Goal: Find specific page/section: Find specific page/section

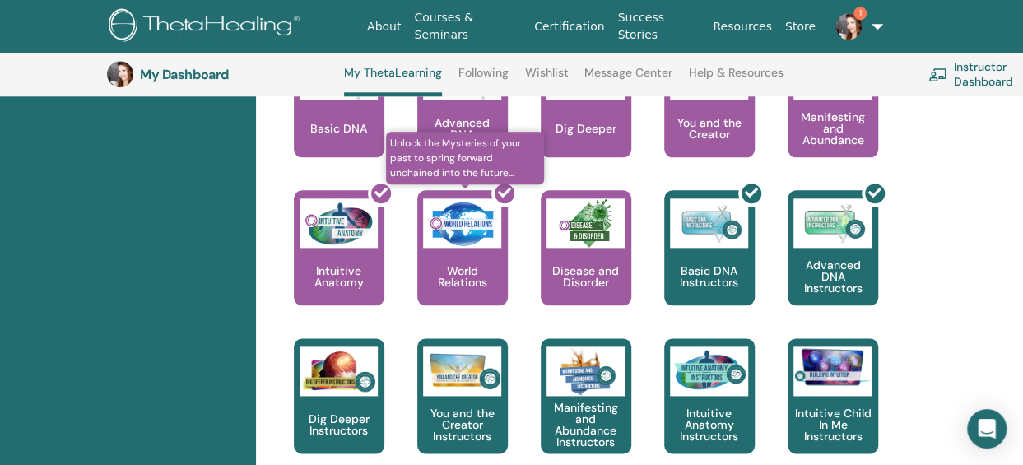
scroll to position [823, 0]
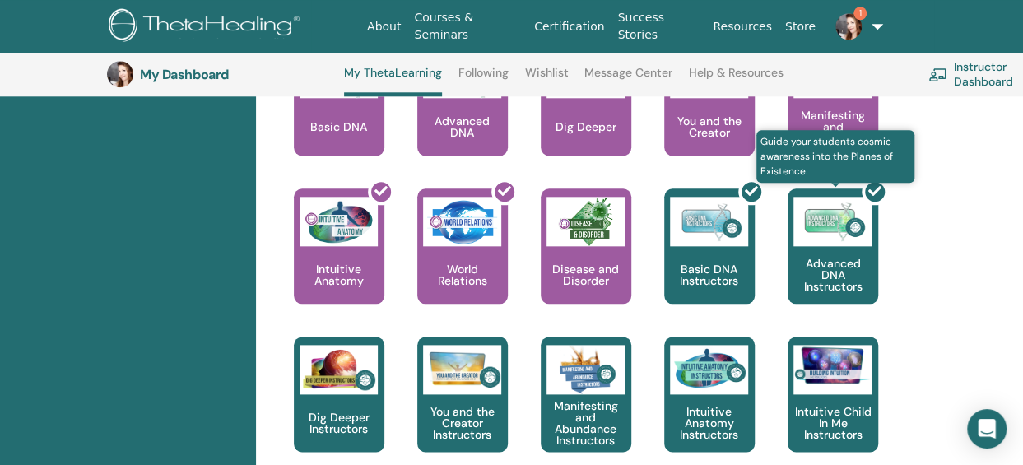
click at [829, 262] on div at bounding box center [843, 253] width 91 height 148
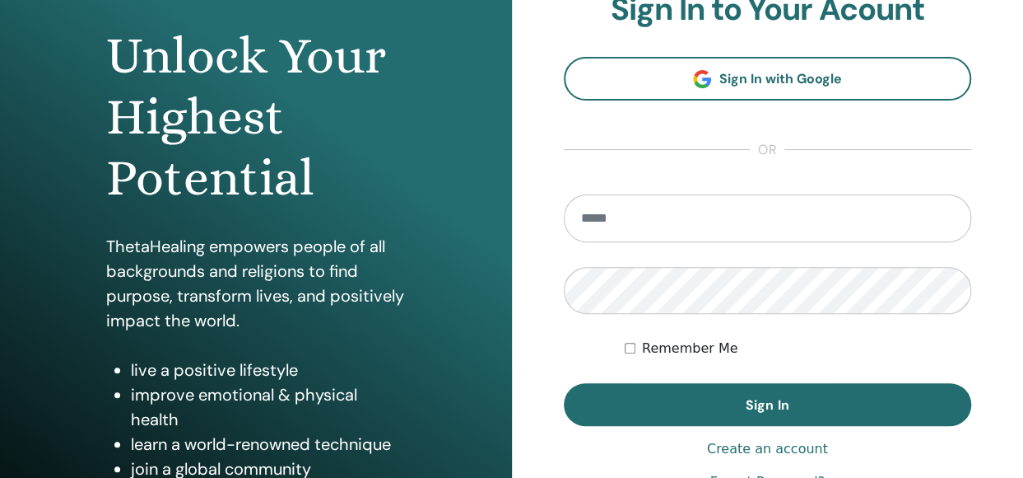
scroll to position [203, 0]
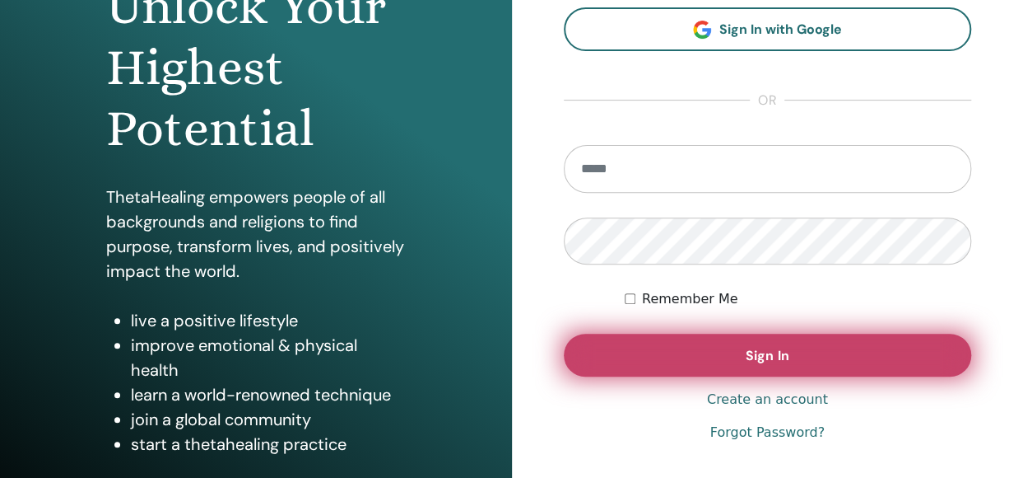
type input "**********"
click at [758, 338] on button "Sign In" at bounding box center [768, 354] width 408 height 43
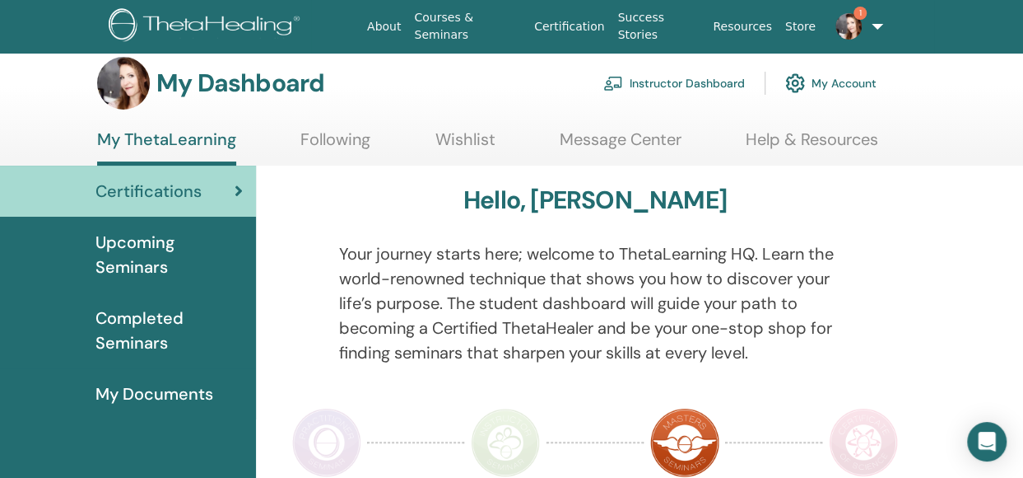
scroll to position [17, 0]
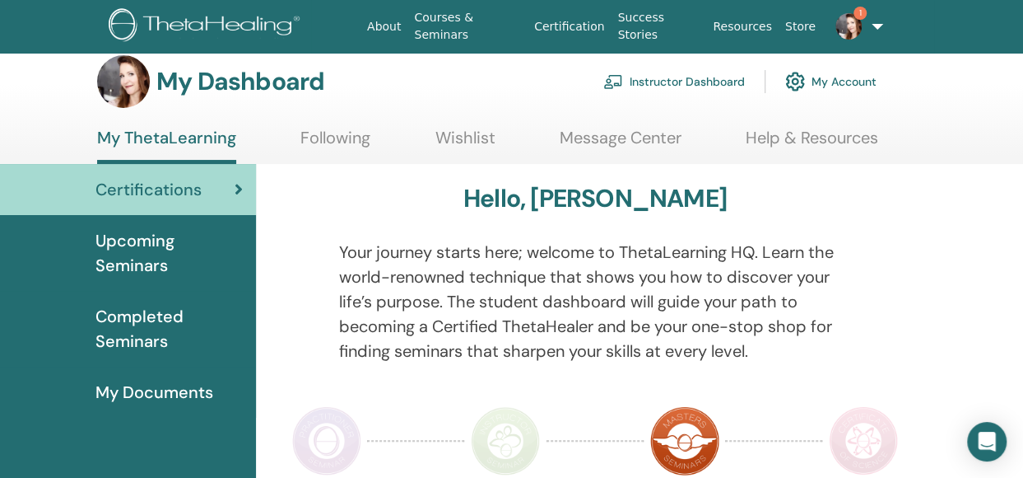
click at [173, 343] on span "Completed Seminars" at bounding box center [169, 328] width 147 height 49
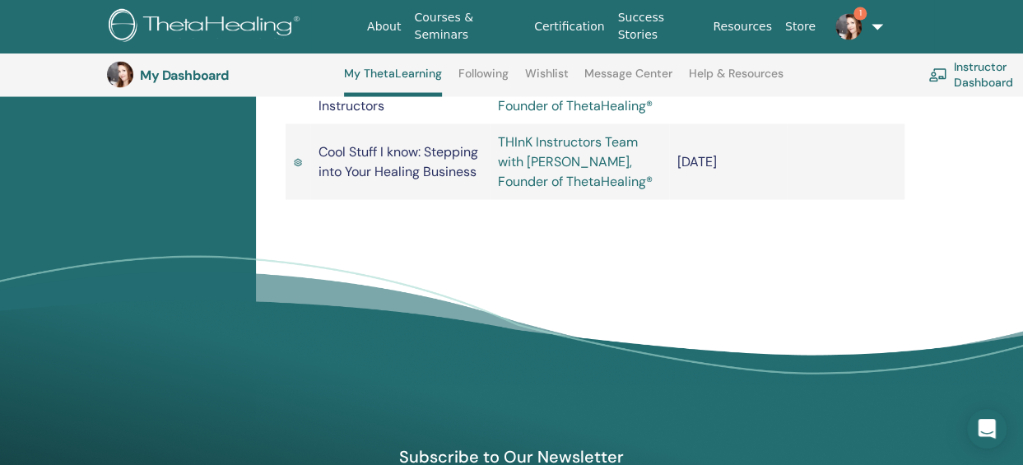
scroll to position [1466, 0]
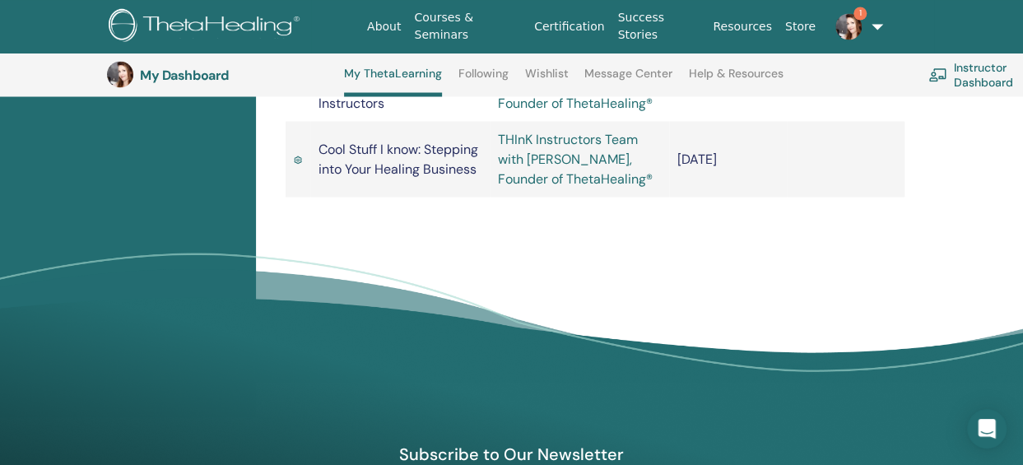
click at [408, 197] on td "Cool Stuff I know: Stepping into Your Healing Business" at bounding box center [400, 159] width 180 height 76
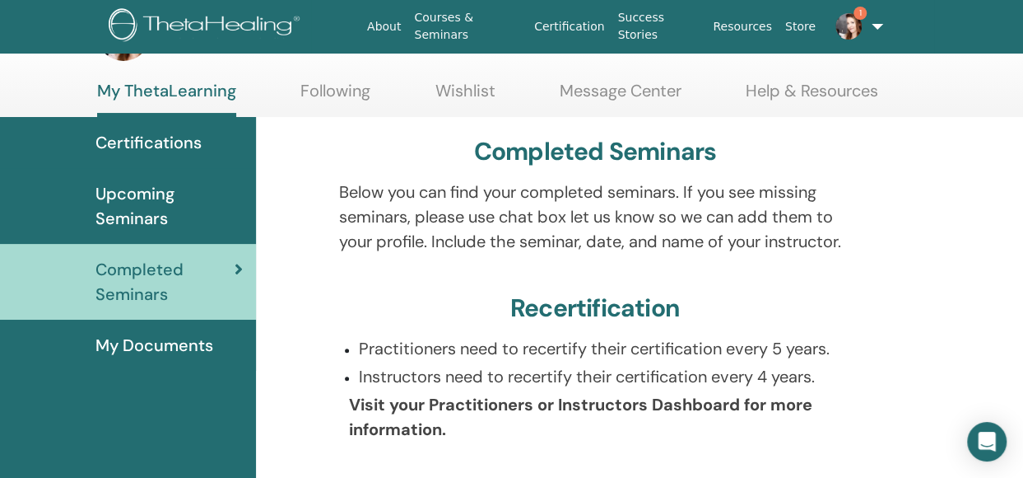
scroll to position [0, 0]
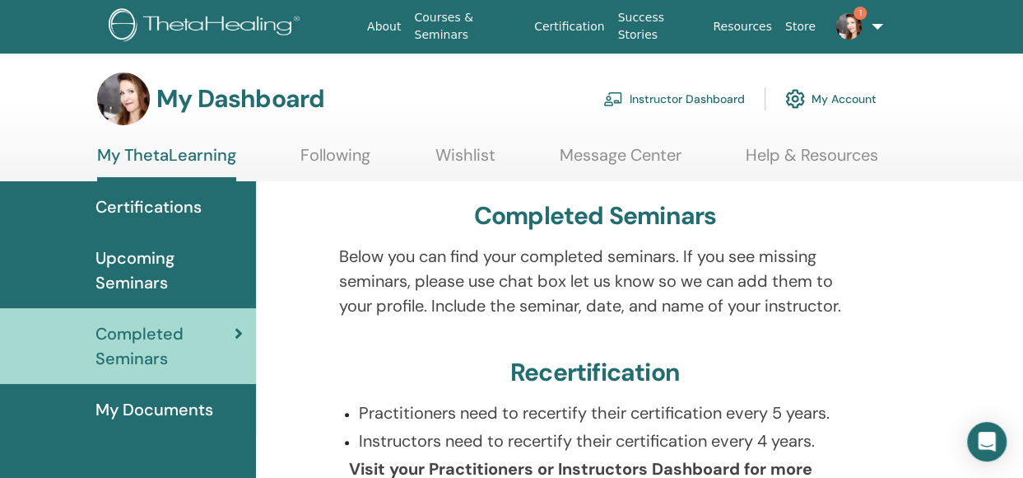
click at [647, 98] on link "Instructor Dashboard" at bounding box center [675, 99] width 142 height 36
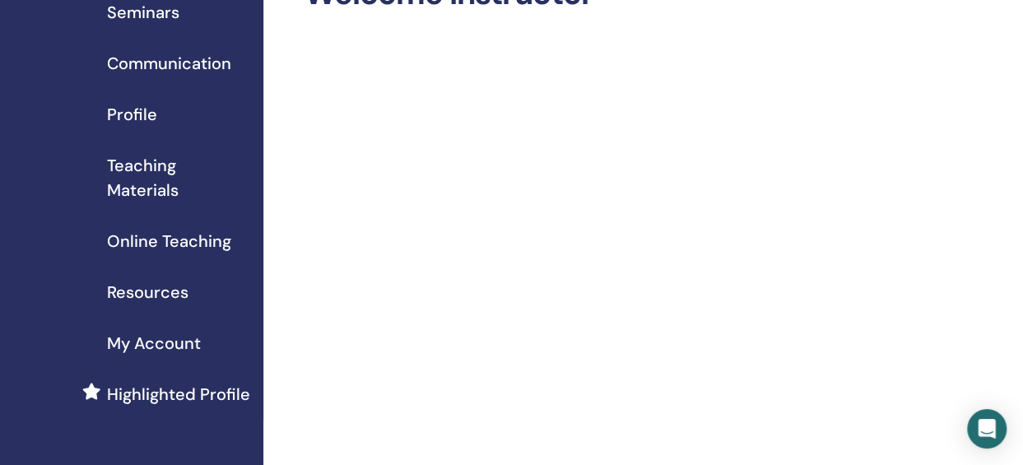
scroll to position [116, 0]
click at [142, 189] on span "Teaching Materials" at bounding box center [178, 178] width 143 height 49
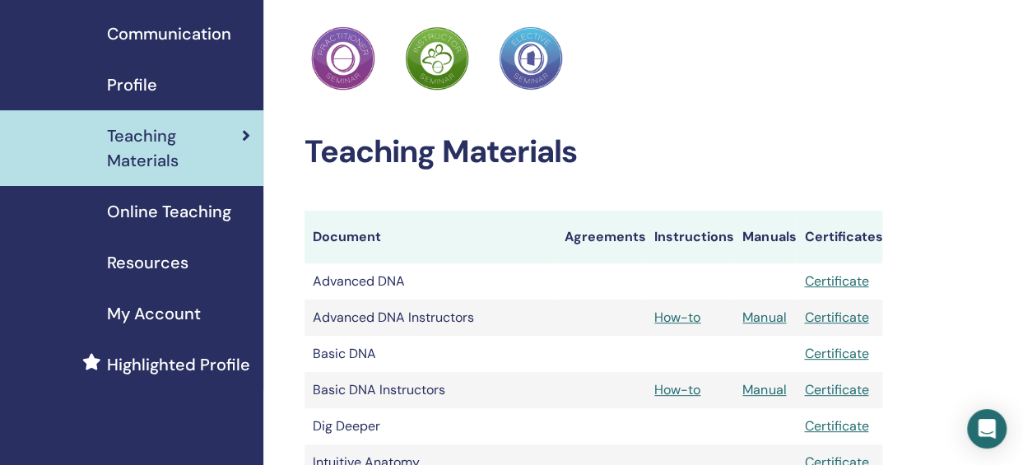
scroll to position [231, 0]
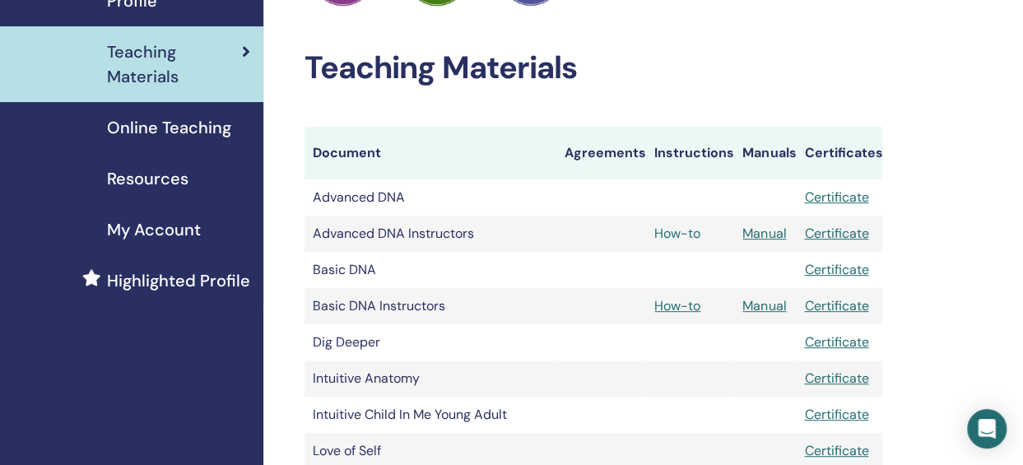
click at [676, 235] on link "How-to" at bounding box center [678, 233] width 46 height 17
